Goal: Task Accomplishment & Management: Use online tool/utility

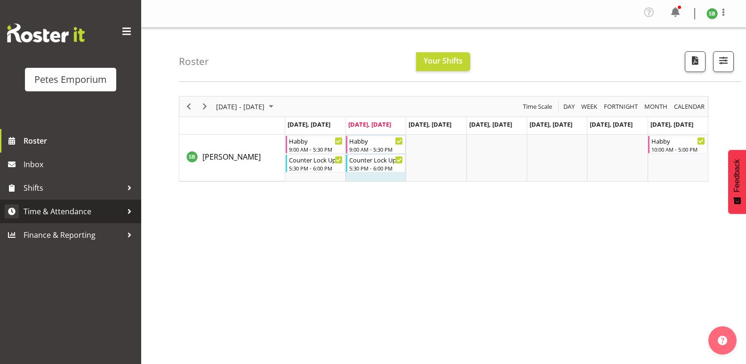
click at [63, 209] on span "Time & Attendance" at bounding box center [73, 211] width 99 height 14
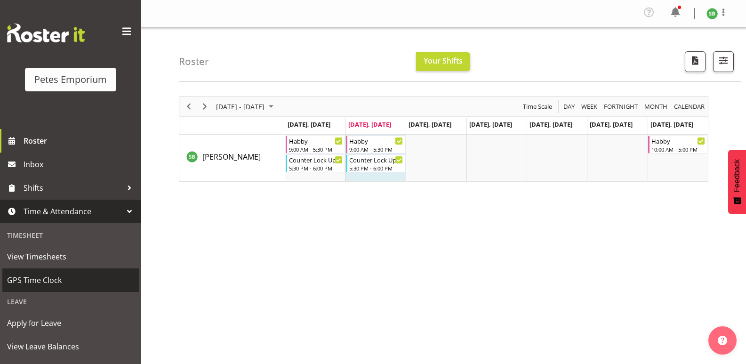
click at [47, 278] on span "GPS Time Clock" at bounding box center [70, 280] width 127 height 14
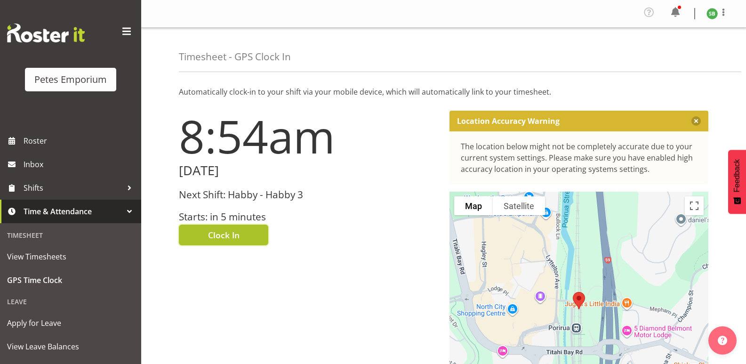
click at [228, 234] on span "Clock In" at bounding box center [224, 235] width 32 height 12
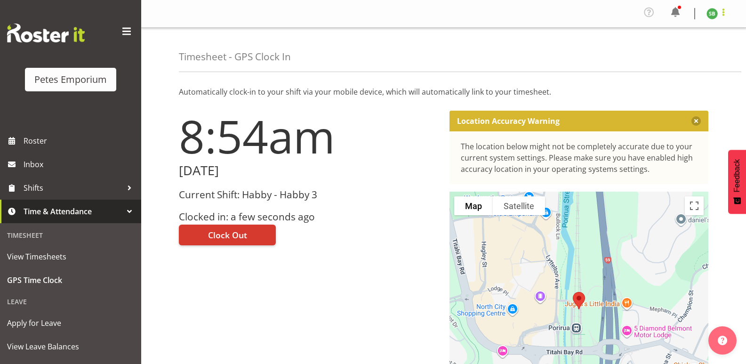
click at [727, 14] on span at bounding box center [723, 12] width 11 height 11
click at [668, 52] on link "Log Out" at bounding box center [684, 51] width 90 height 17
